Goal: Check status: Verify the current state of an ongoing process or item

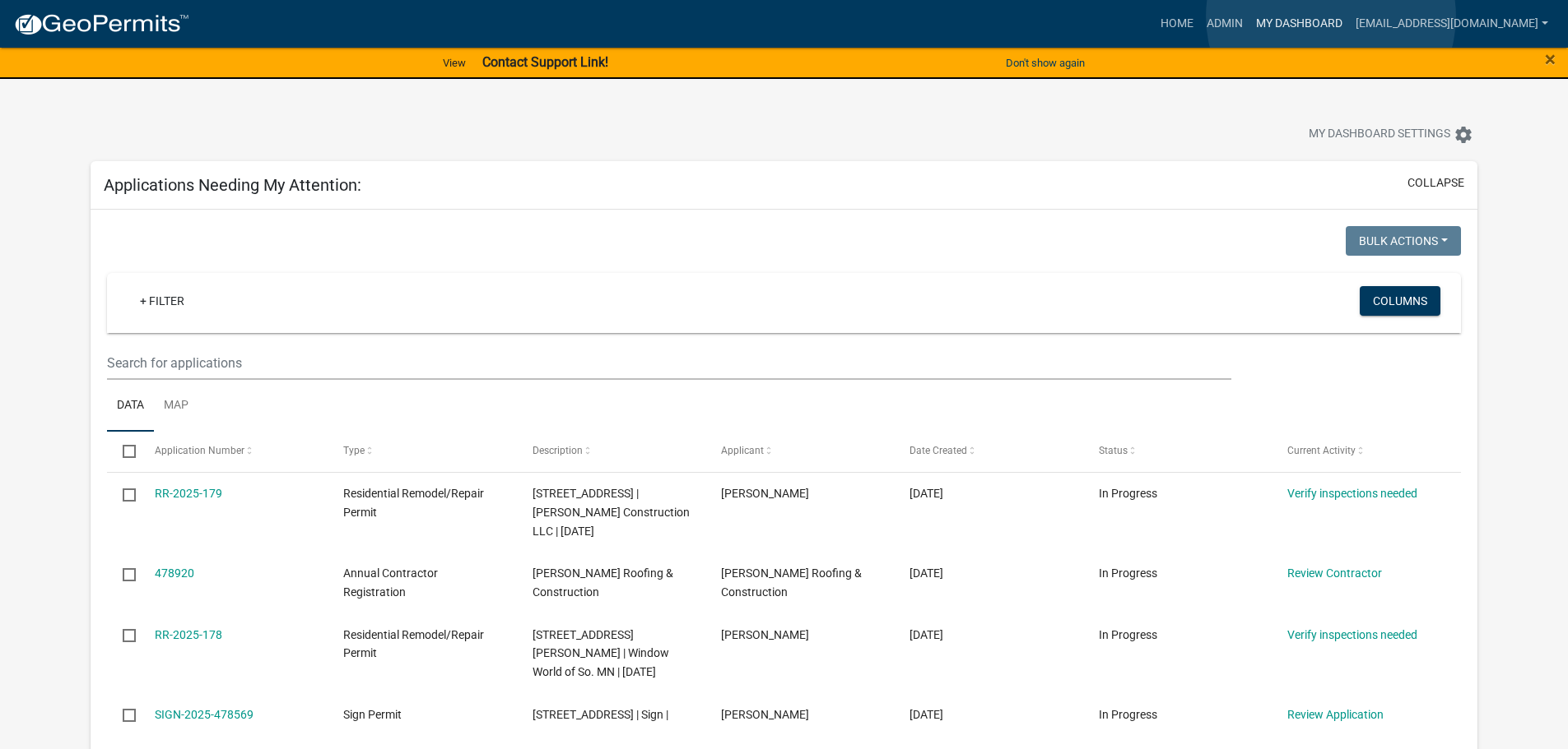
click at [1331, 16] on link "My Dashboard" at bounding box center [1299, 24] width 99 height 32
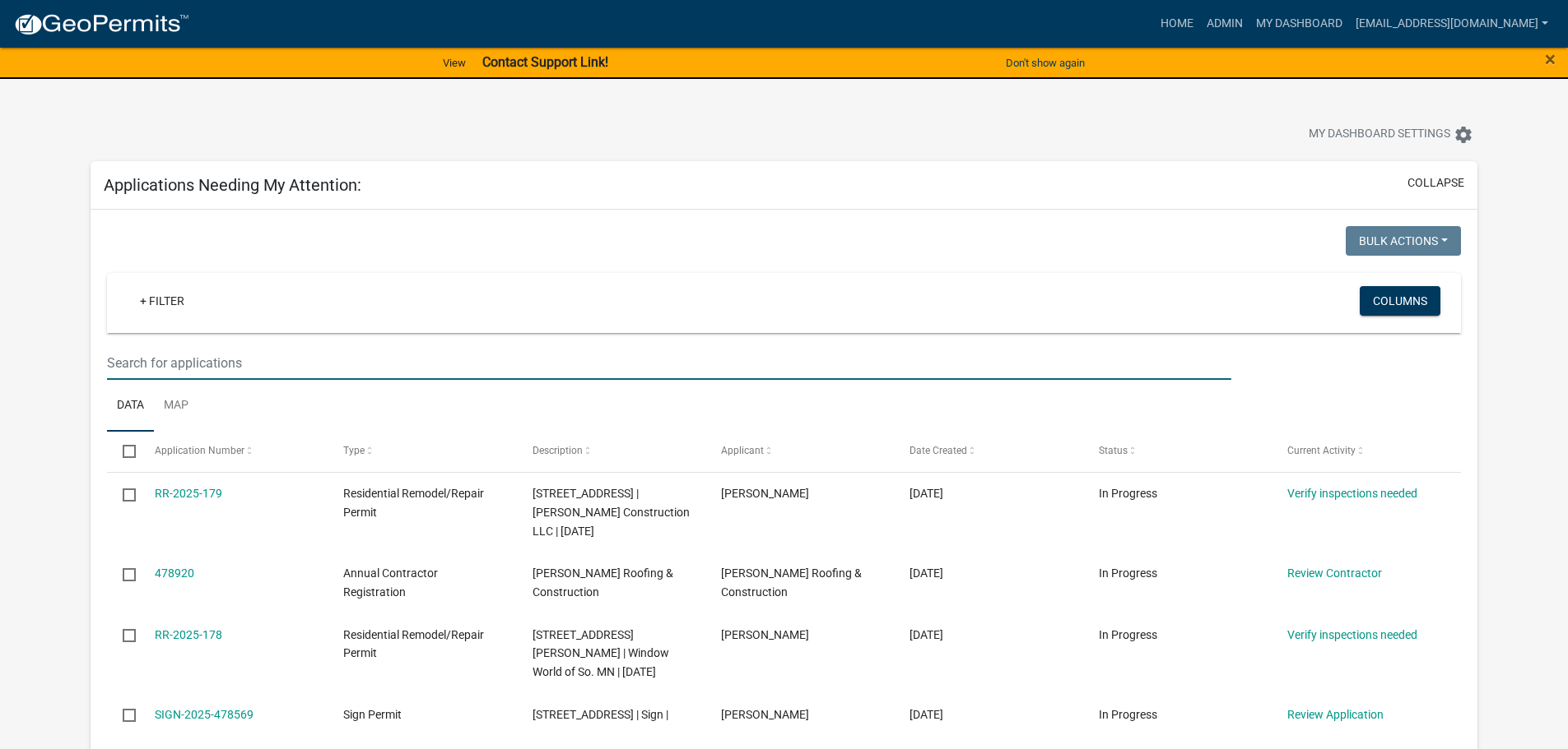
click at [149, 366] on input "text" at bounding box center [669, 363] width 1124 height 33
type input "524"
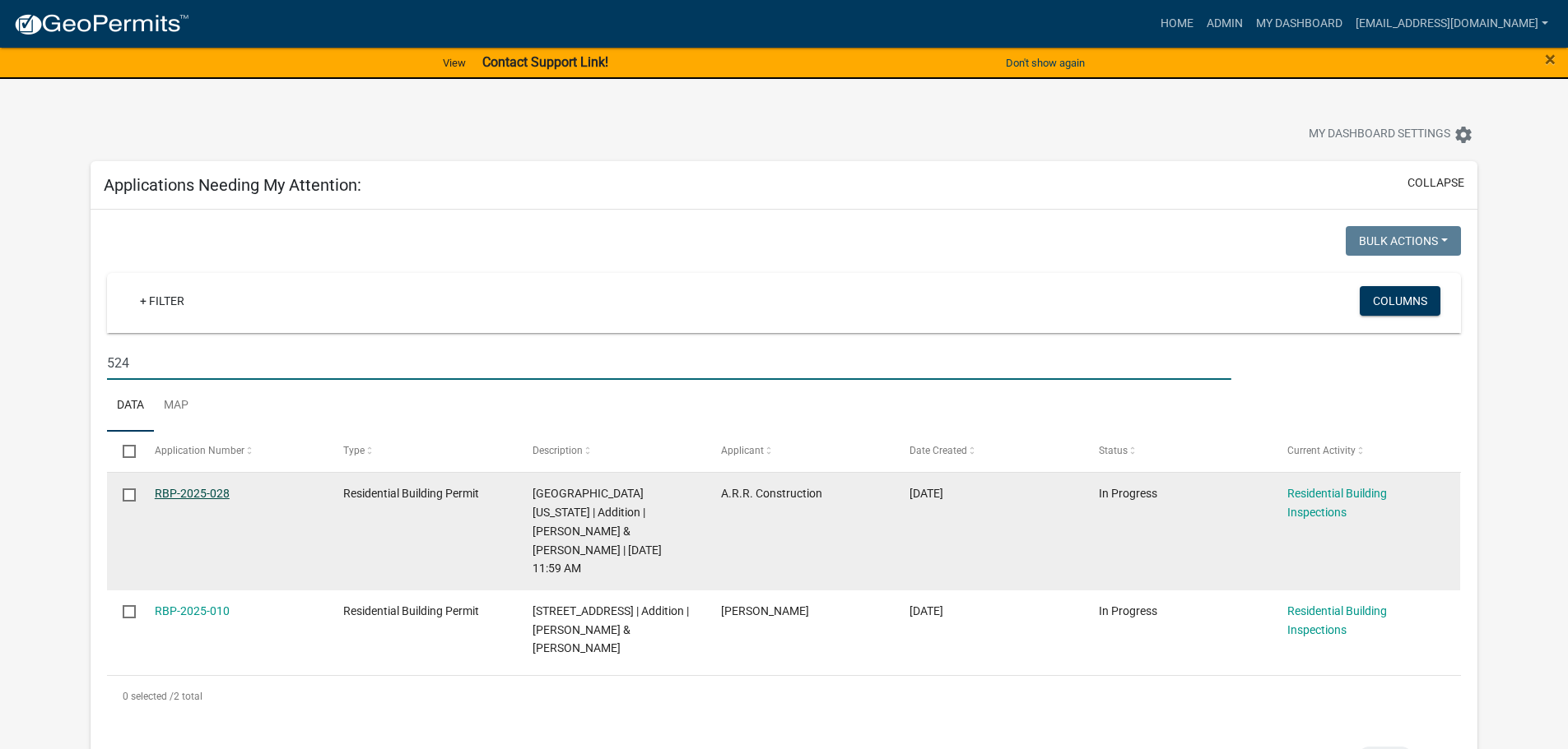
click at [215, 491] on link "RBP-2025-028" at bounding box center [192, 493] width 75 height 13
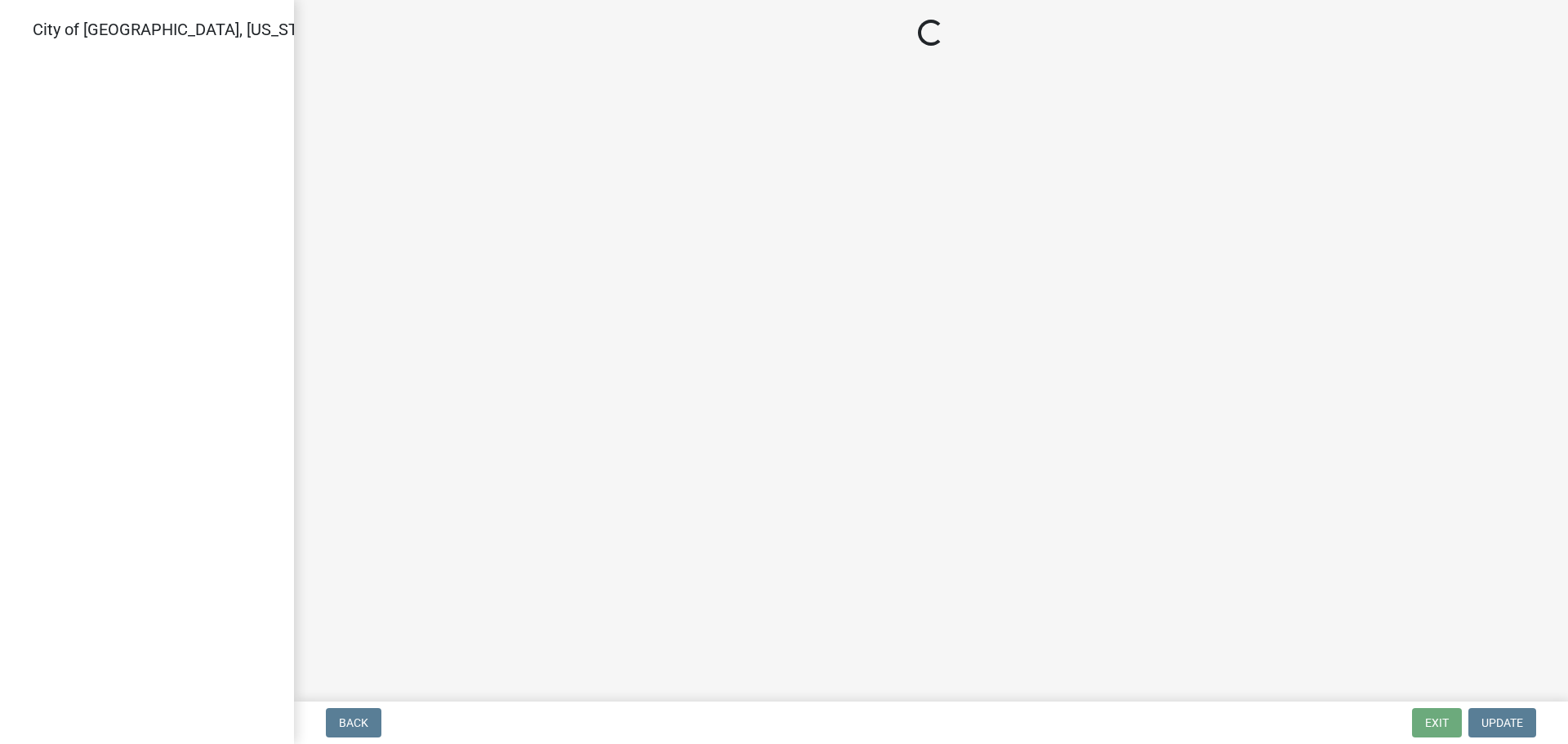
select select "805d55ac-e238-4e04-8f8e-acc067f36c3e"
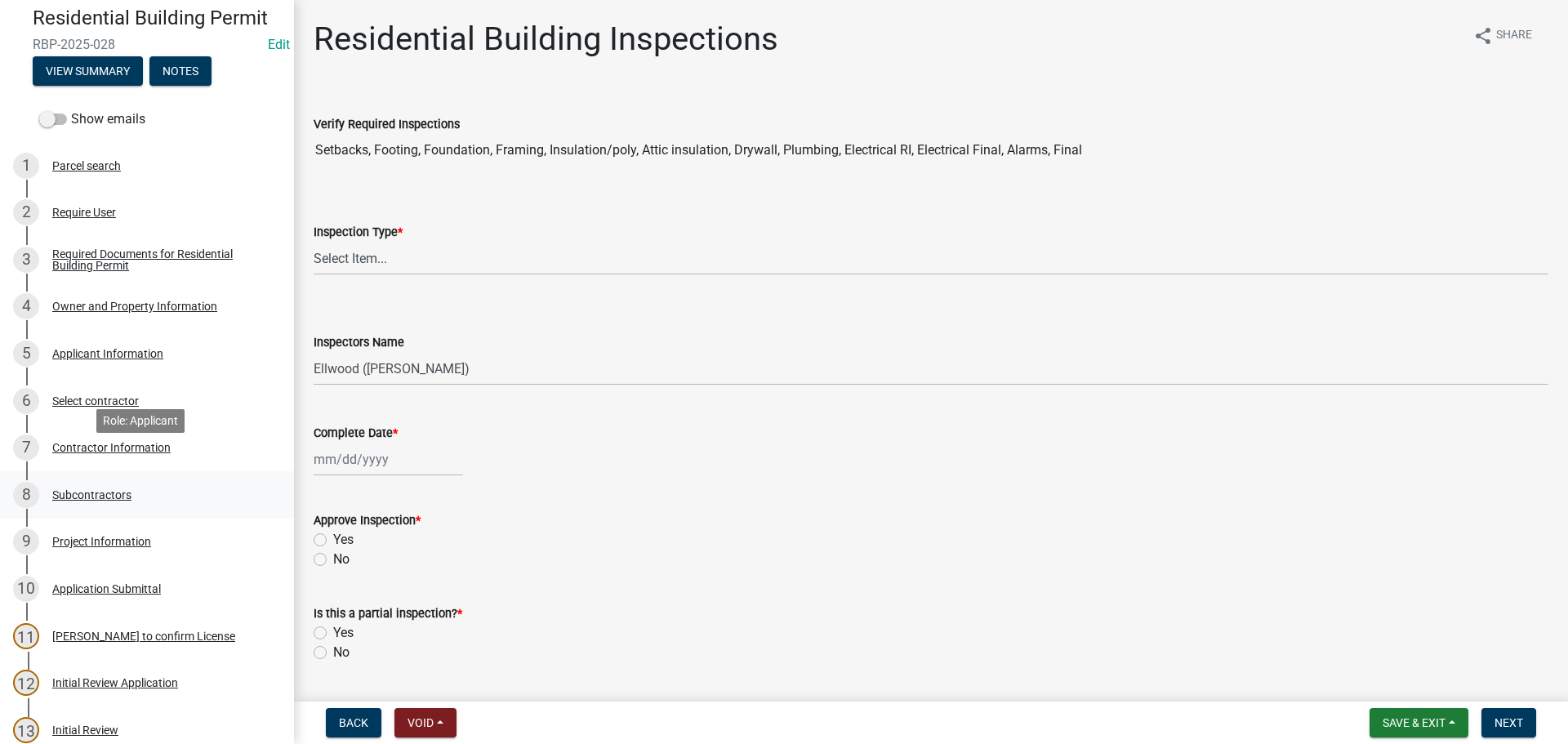
scroll to position [82, 0]
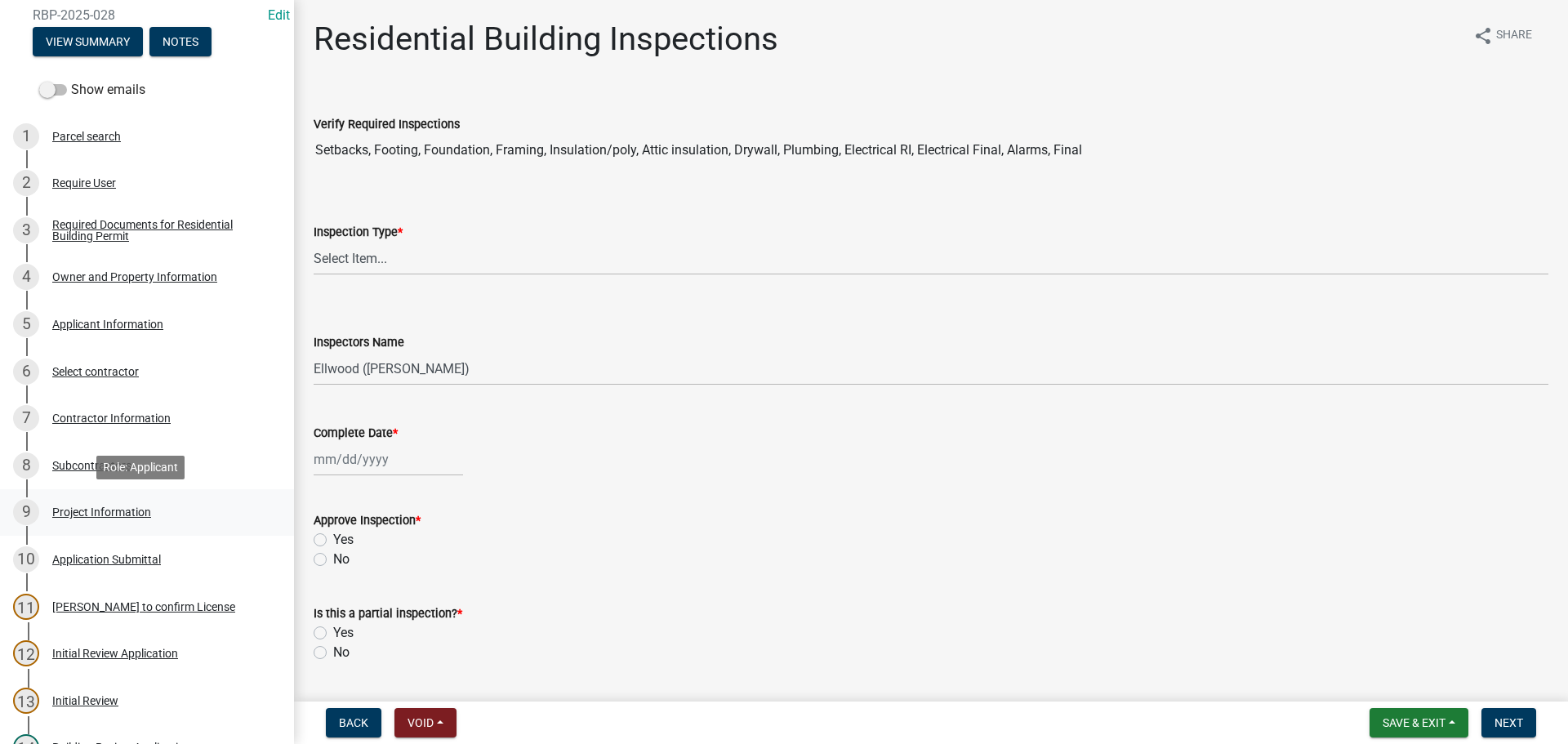
click at [107, 508] on div "Project Information" at bounding box center [102, 512] width 99 height 11
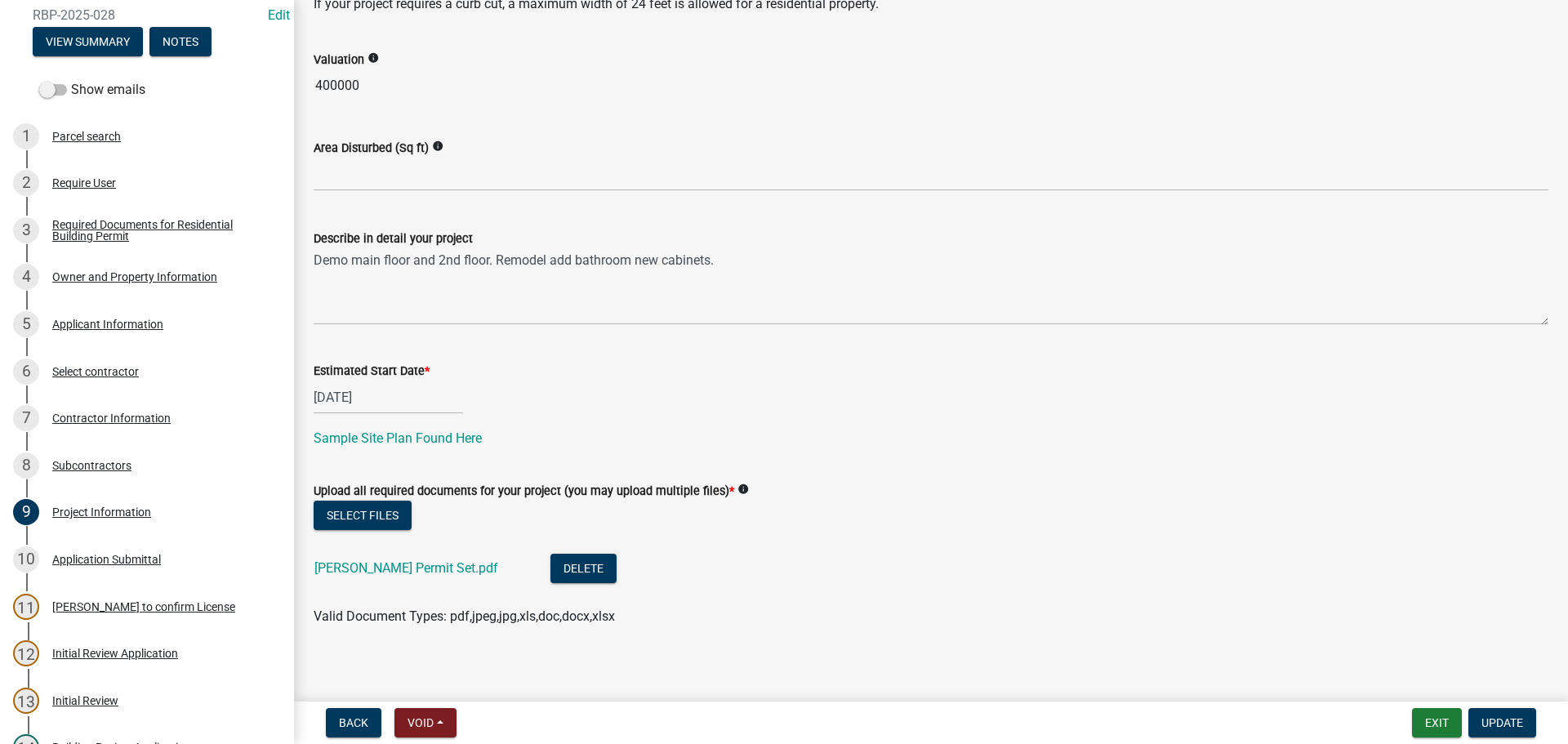
scroll to position [293, 0]
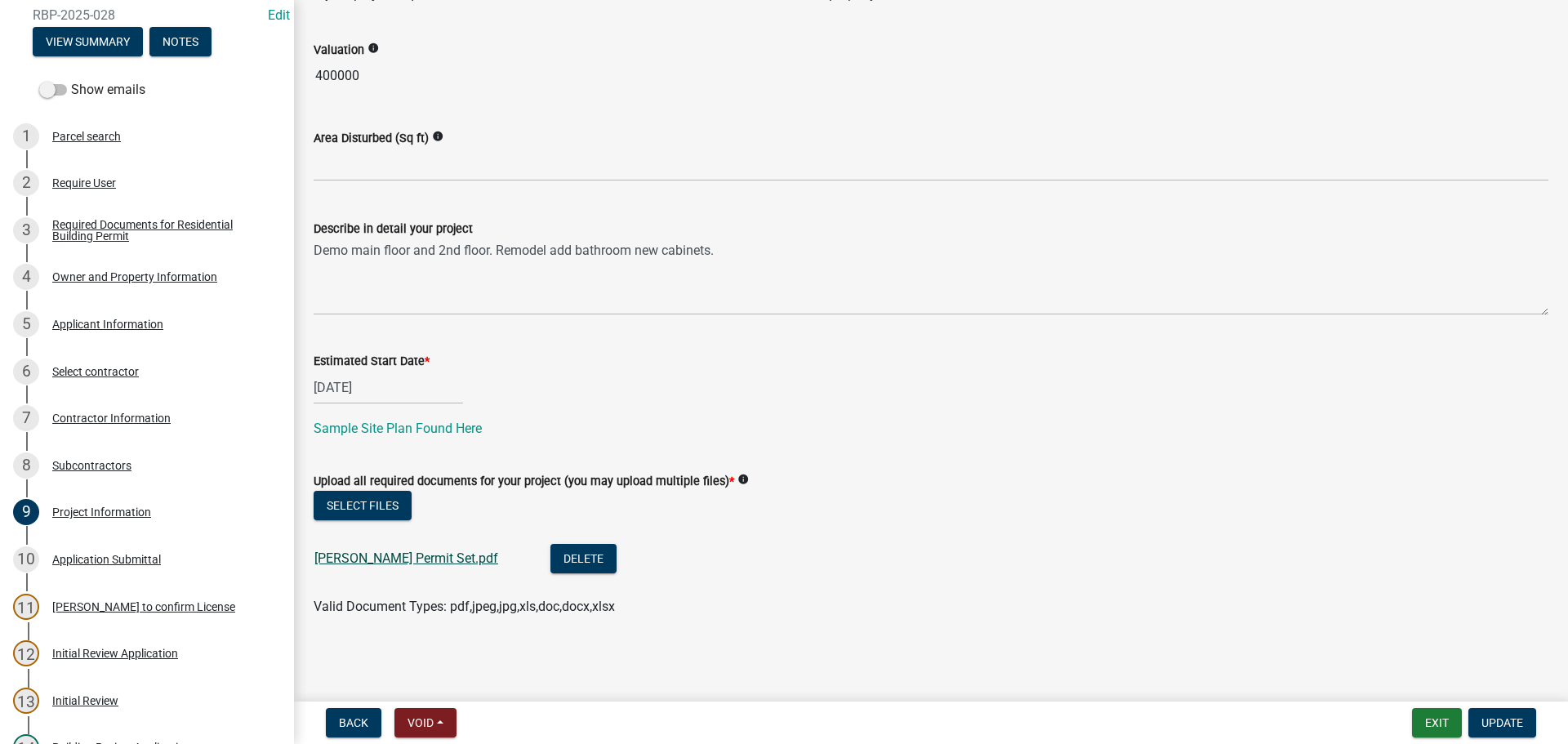
click at [394, 559] on link "[PERSON_NAME] Permit Set.pdf" at bounding box center [406, 559] width 184 height 15
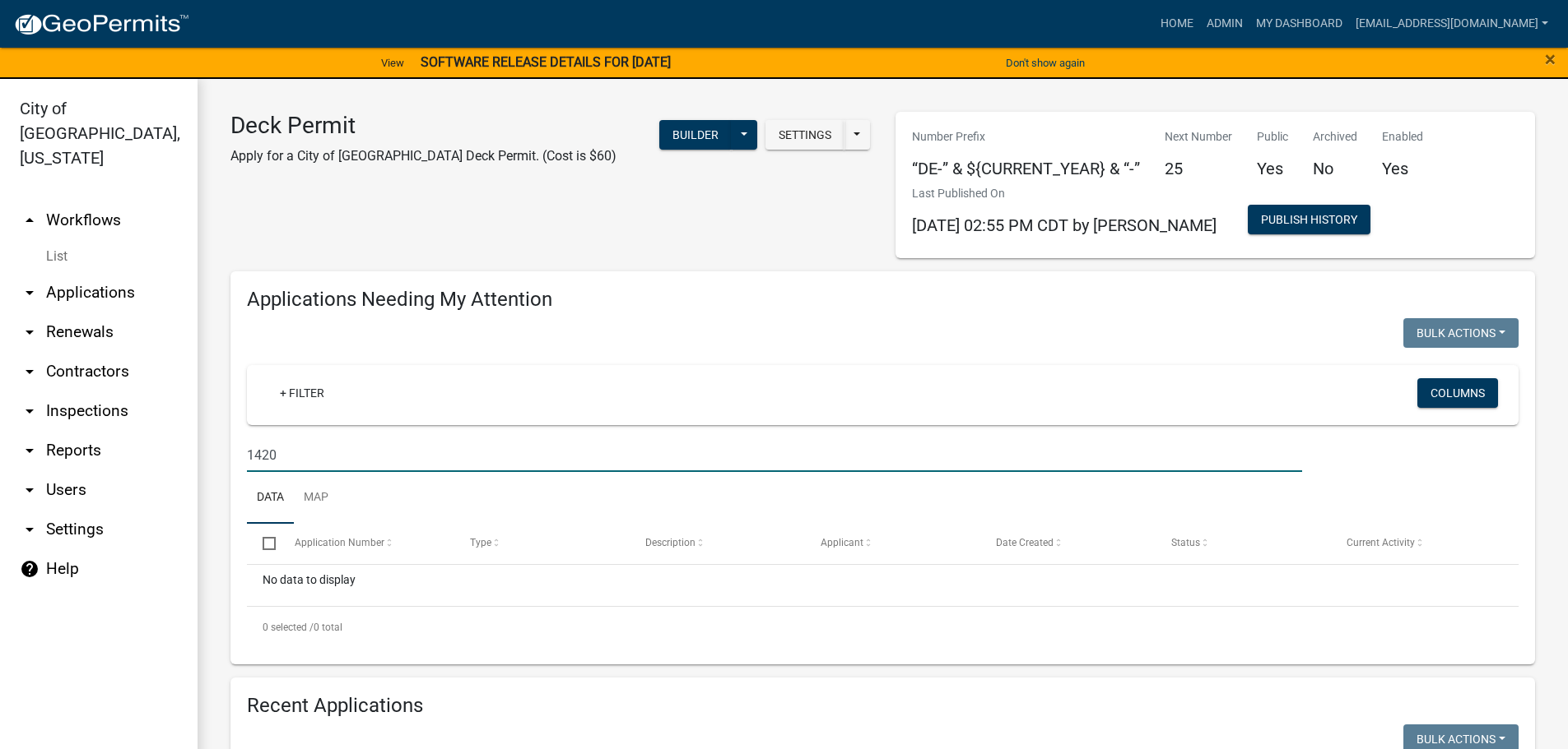
scroll to position [164, 0]
